Goal: Task Accomplishment & Management: Complete application form

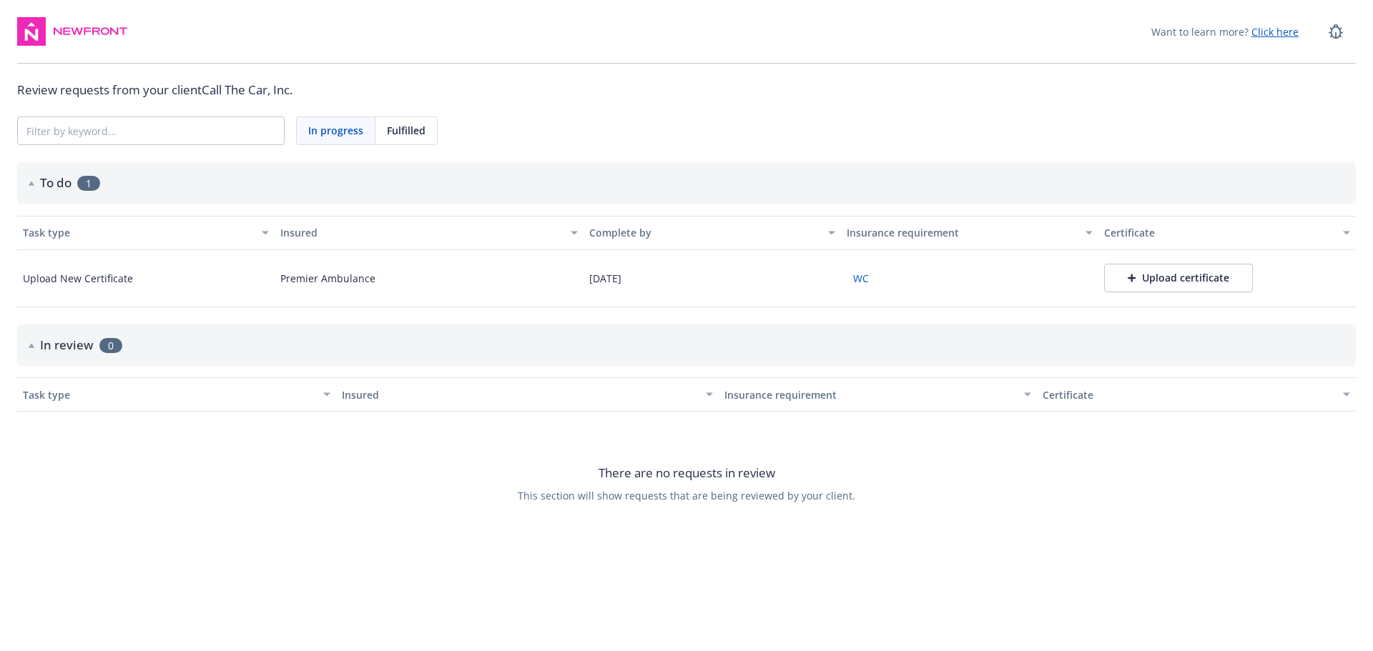
click at [1168, 275] on div "Upload certificate" at bounding box center [1178, 278] width 102 height 14
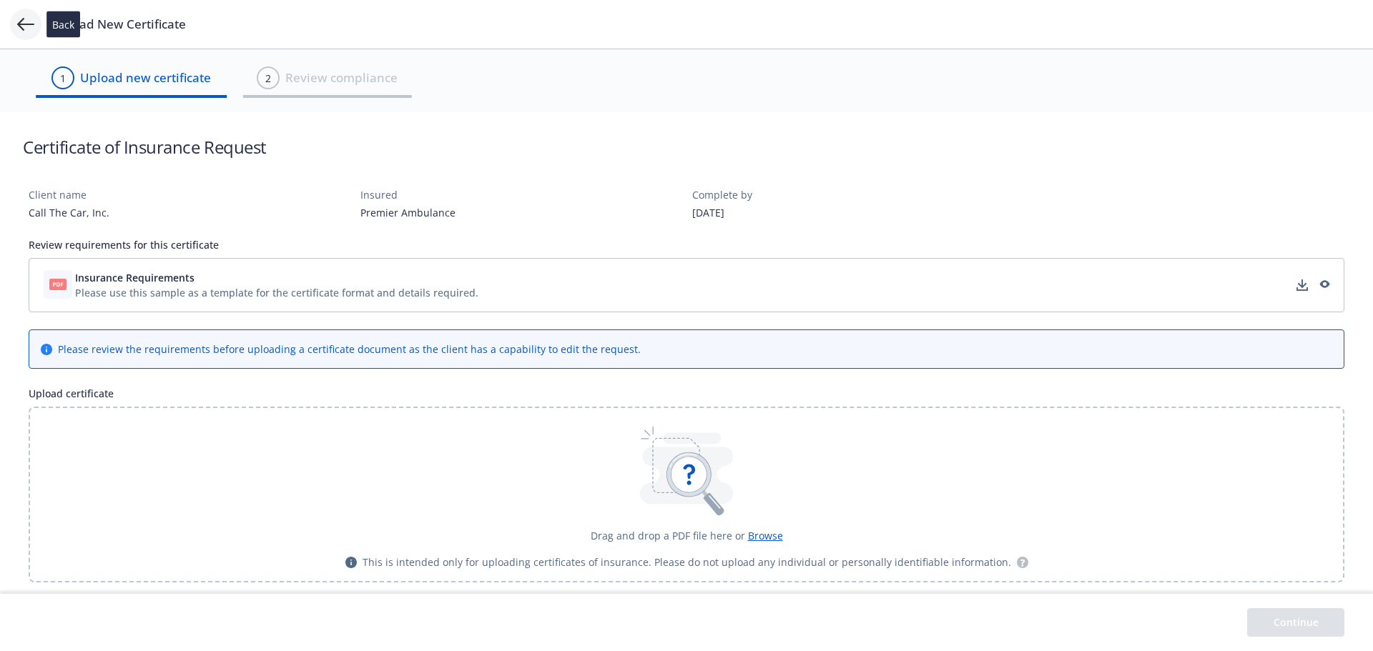
click at [29, 23] on icon at bounding box center [25, 24] width 17 height 17
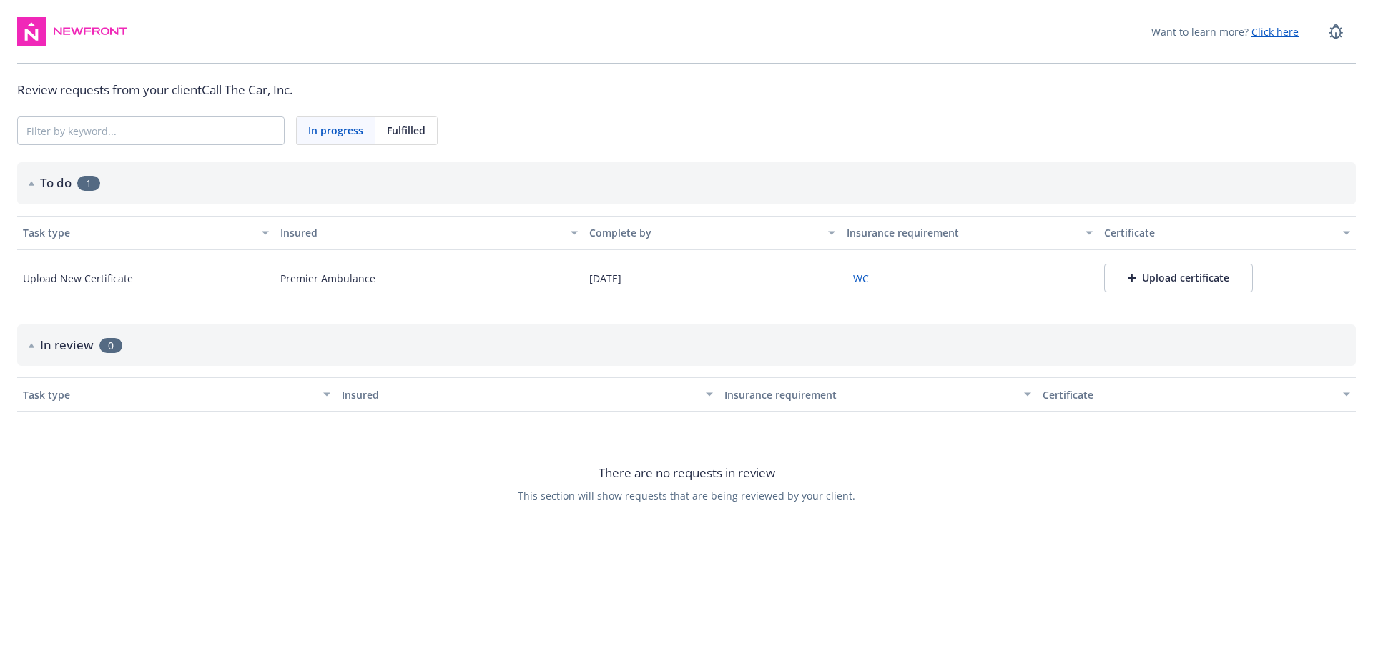
click at [741, 397] on div "Insurance requirement" at bounding box center [870, 395] width 292 height 15
drag, startPoint x: 390, startPoint y: 130, endPoint x: 365, endPoint y: 129, distance: 25.0
click at [391, 129] on span "Fulfilled" at bounding box center [406, 130] width 39 height 15
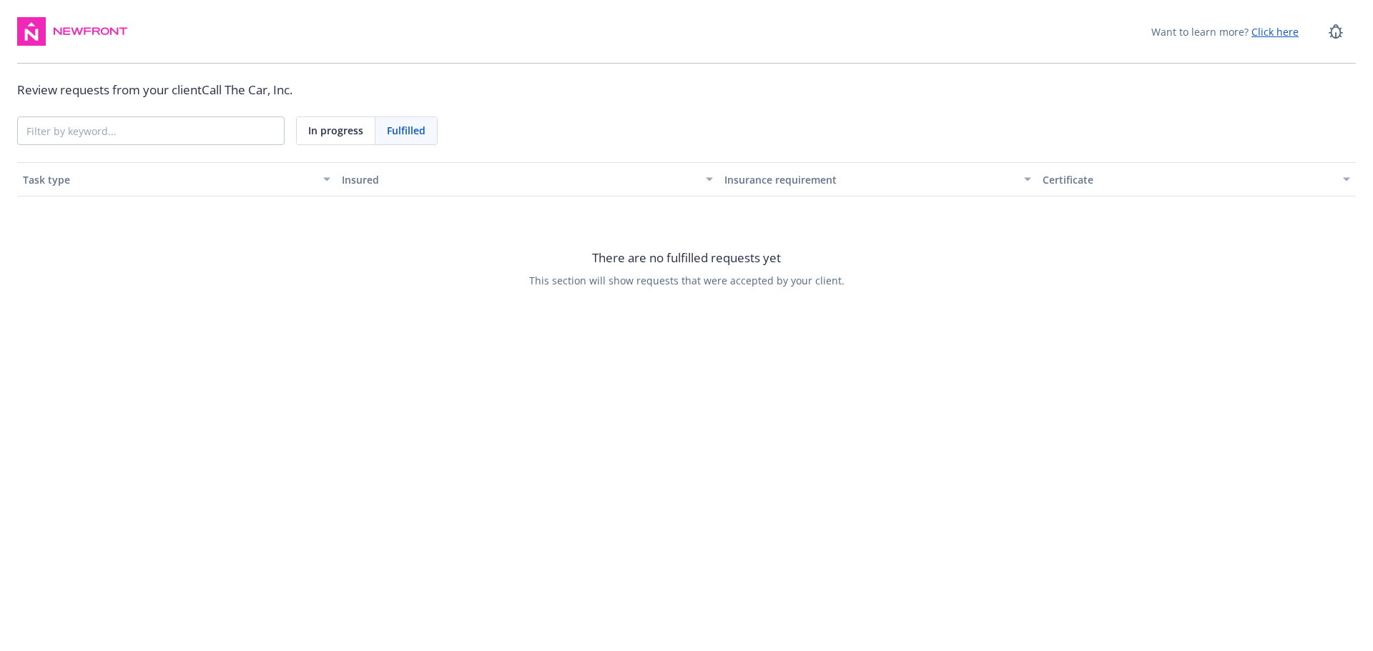
click at [337, 132] on span "In progress" at bounding box center [335, 130] width 55 height 15
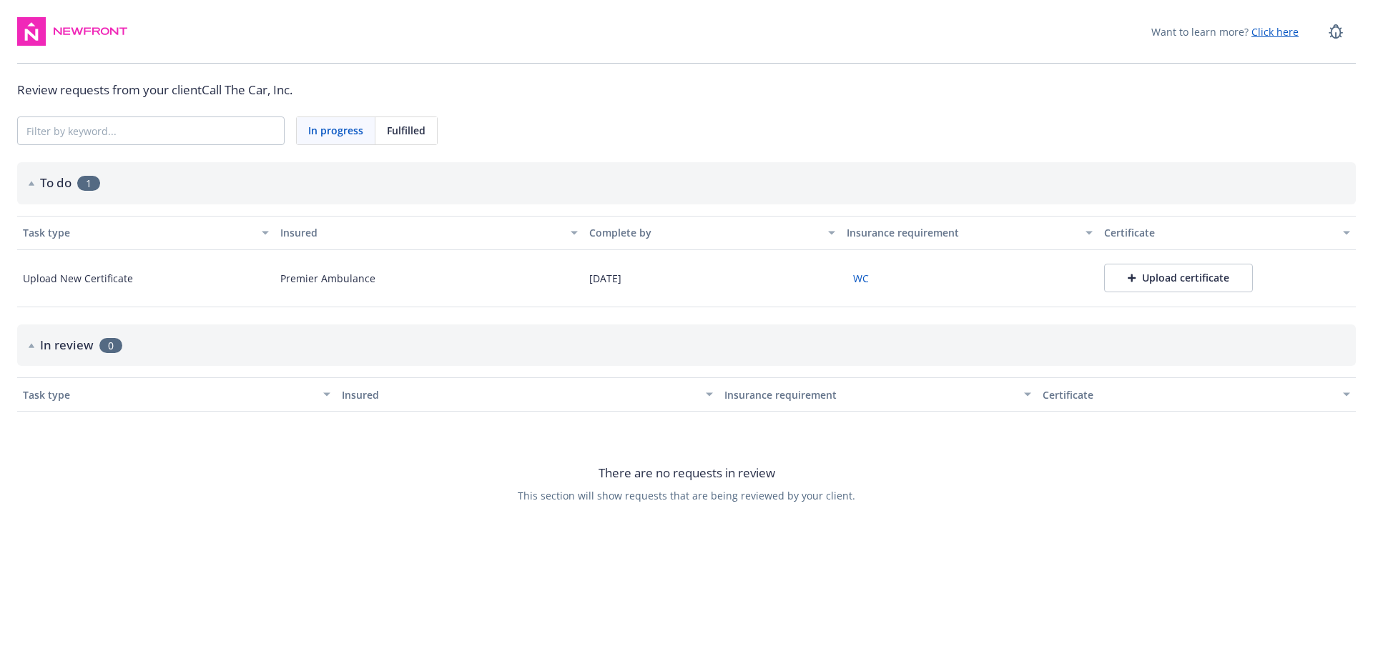
click at [1150, 275] on div "Upload certificate" at bounding box center [1178, 278] width 102 height 14
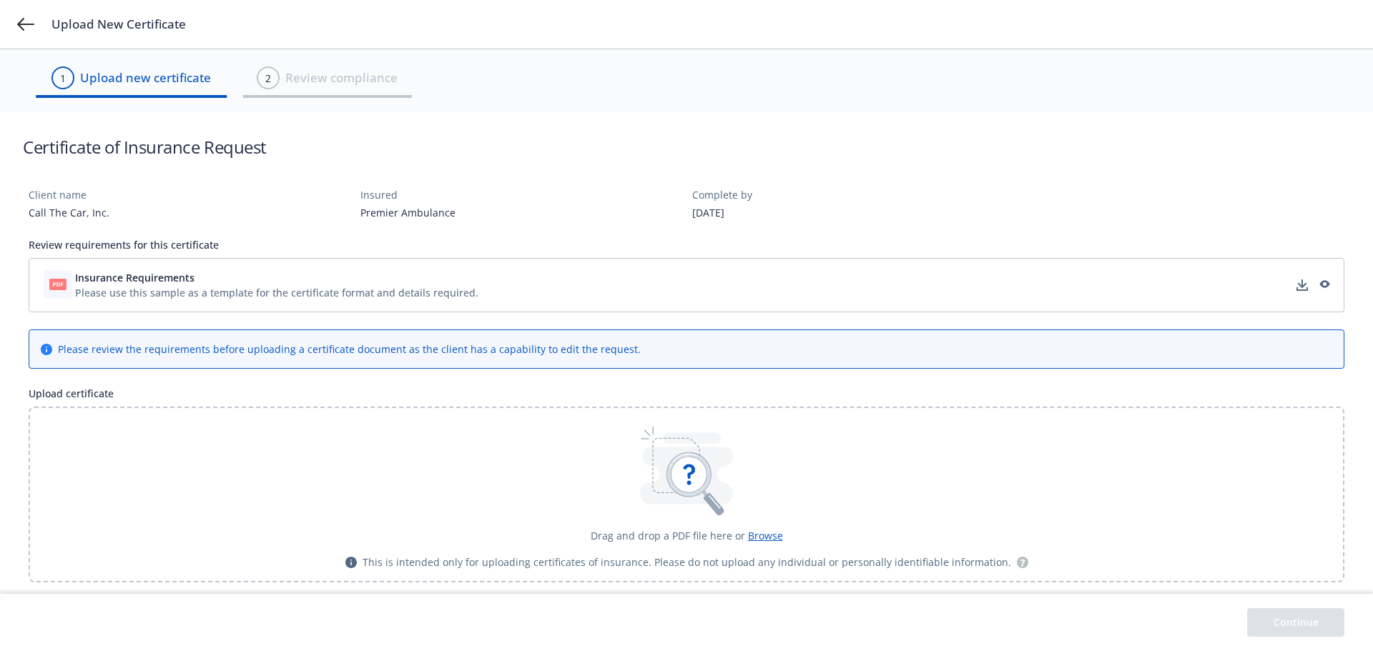
click at [111, 279] on span "Insurance Requirements" at bounding box center [134, 277] width 119 height 15
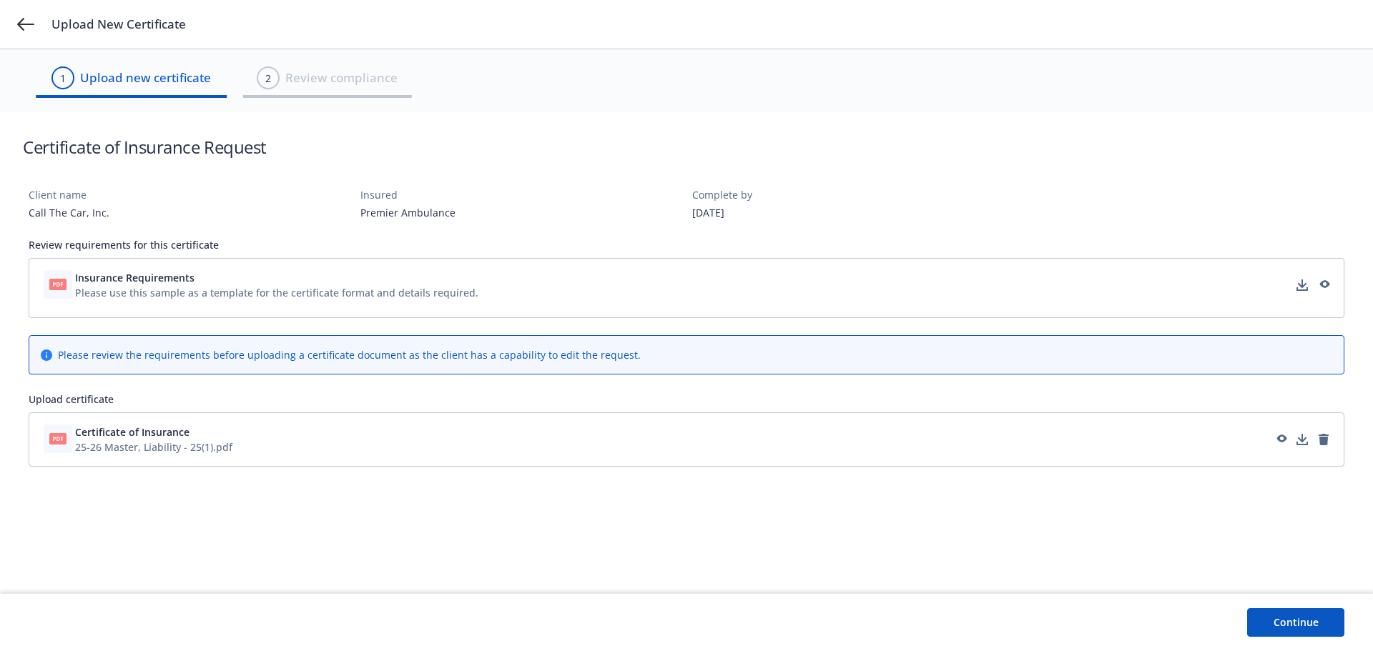
click at [1295, 616] on button "Continue" at bounding box center [1295, 622] width 97 height 29
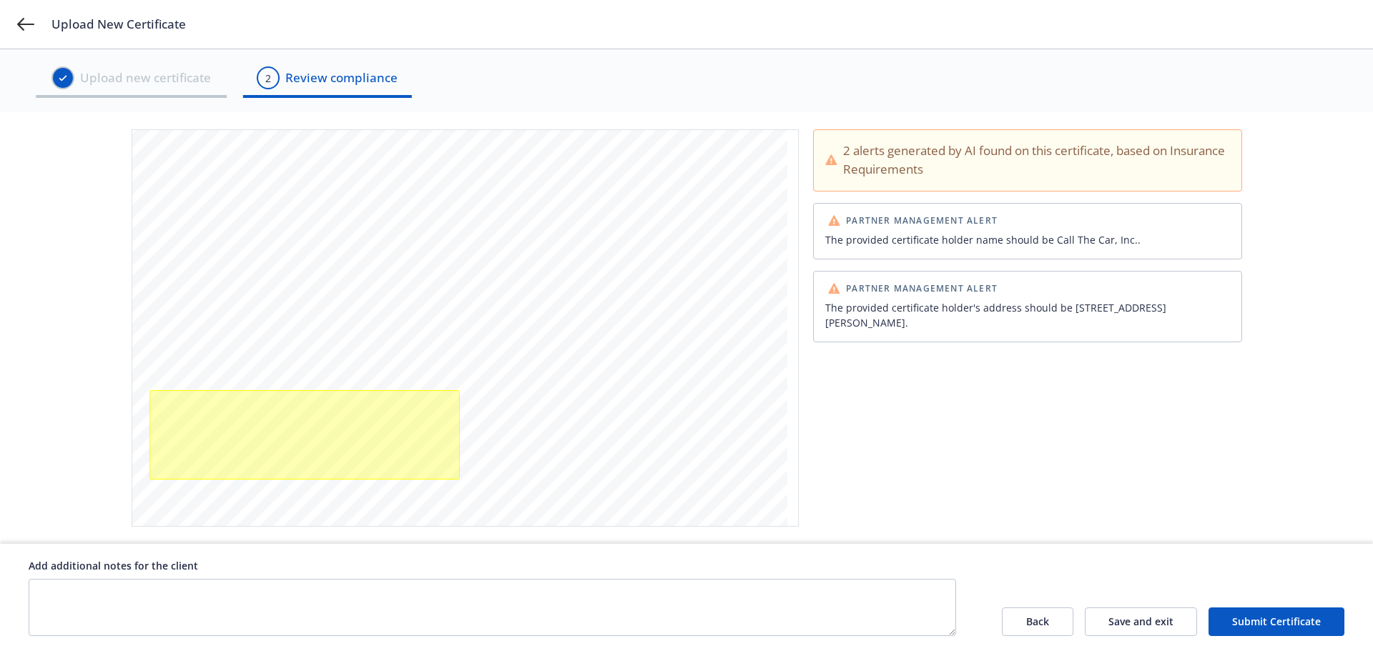
scroll to position [452, 0]
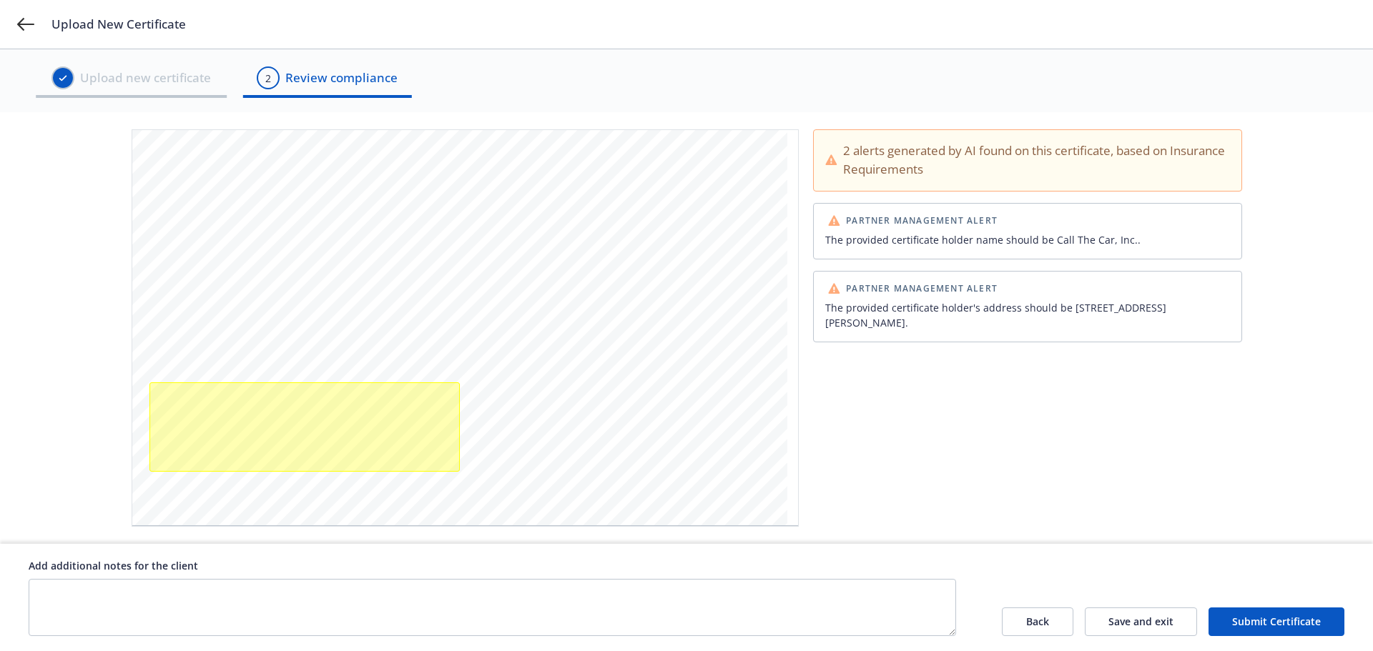
click at [1057, 623] on button "Back" at bounding box center [1037, 622] width 71 height 29
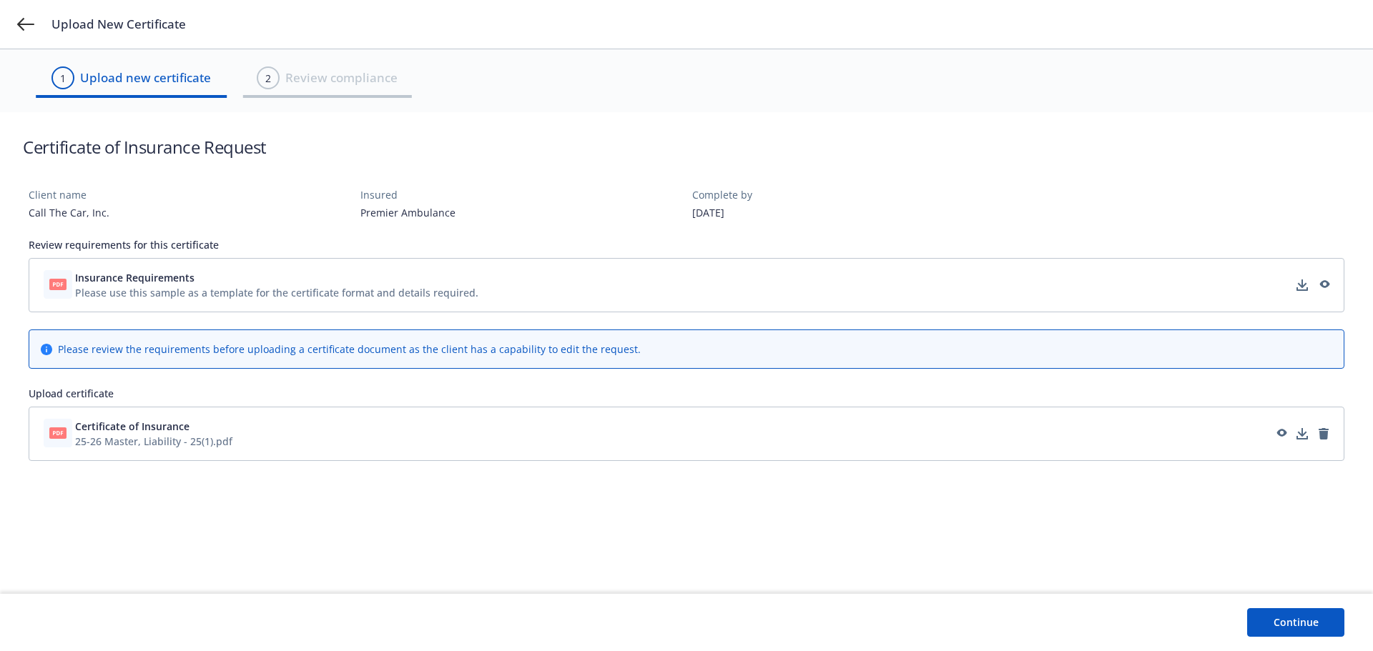
click at [301, 440] on div "Certificate of Insurance 25-26 Master, Liability - 25(1).pdf" at bounding box center [686, 434] width 1297 height 36
click at [1328, 434] on icon "remove" at bounding box center [1323, 433] width 11 height 11
click at [1276, 624] on button "Continue" at bounding box center [1295, 622] width 97 height 29
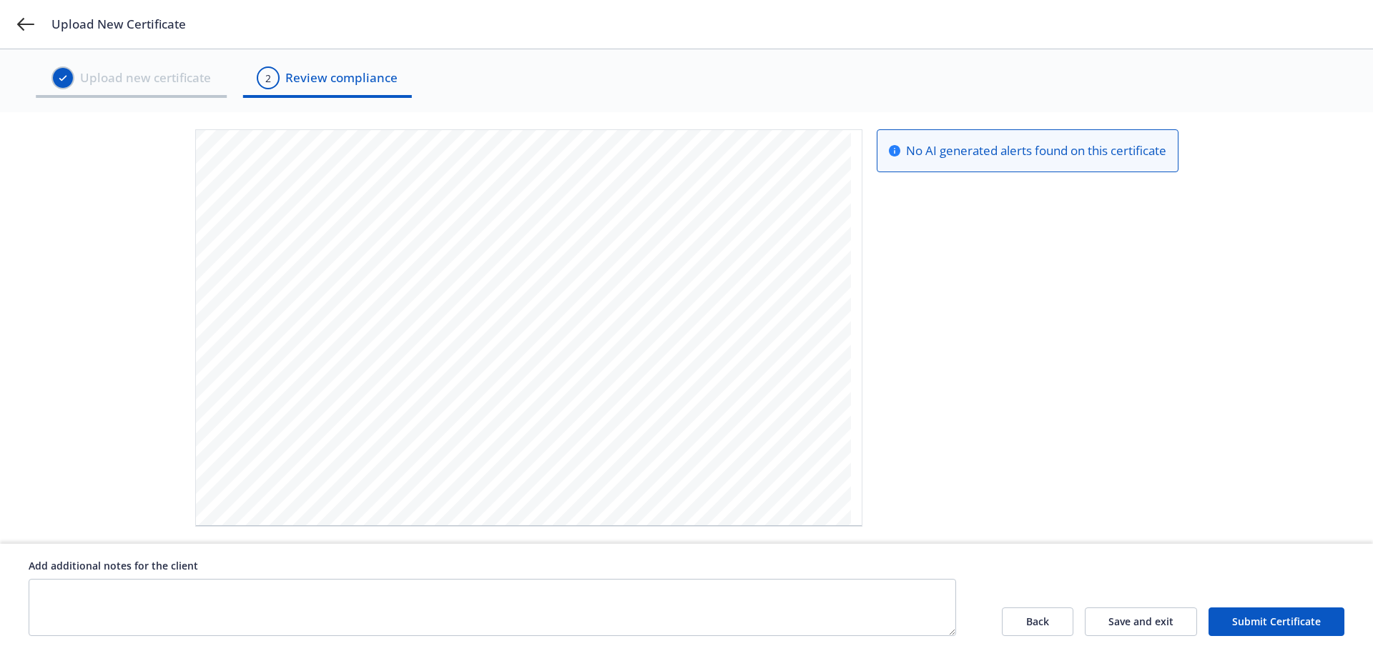
scroll to position [0, 0]
click at [520, 616] on textarea at bounding box center [492, 607] width 927 height 57
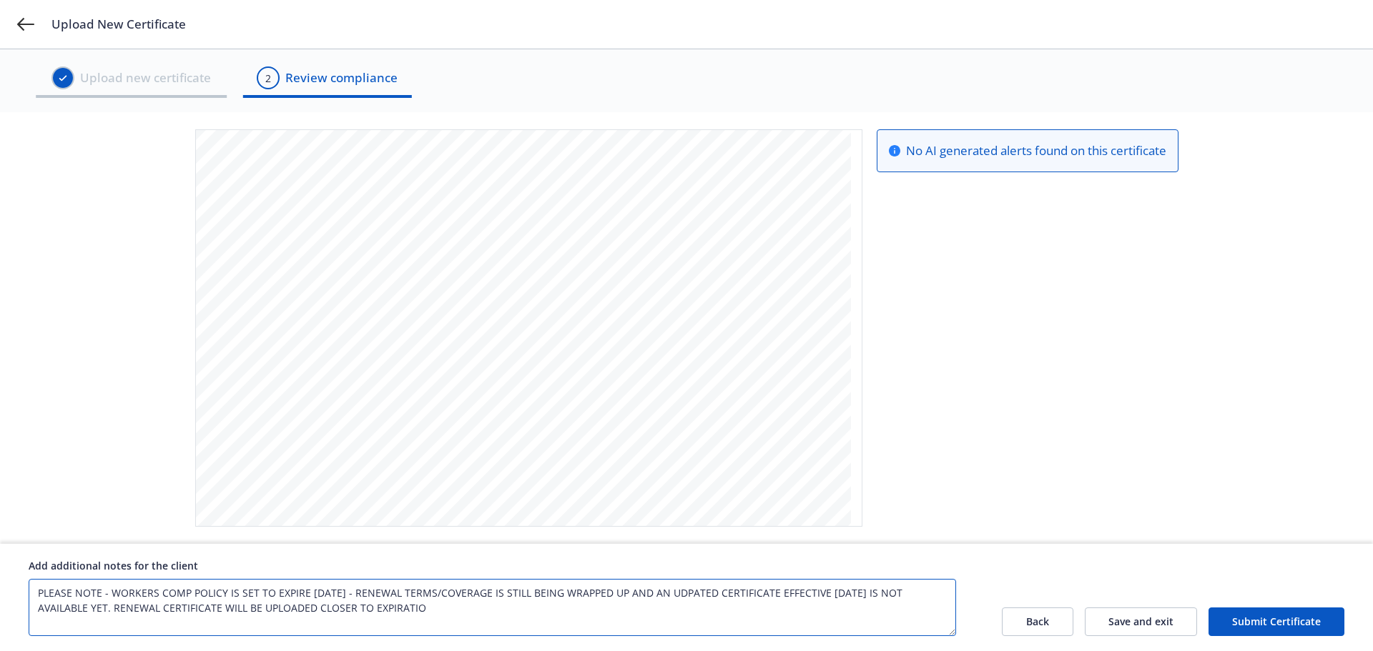
type textarea "PLEASE NOTE - WORKERS COMP POLICY IS SET TO EXPIRE [DATE] - RENEWAL TERMS/COVER…"
click at [1262, 613] on button "Submit Certificate" at bounding box center [1276, 622] width 136 height 29
